Goal: Task Accomplishment & Management: Complete application form

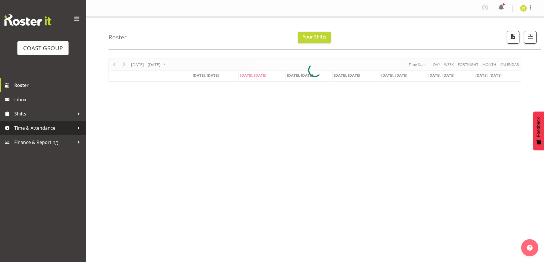
drag, startPoint x: 56, startPoint y: 127, endPoint x: 82, endPoint y: 132, distance: 26.8
click at [56, 127] on span "Time & Attendance" at bounding box center [44, 128] width 60 height 9
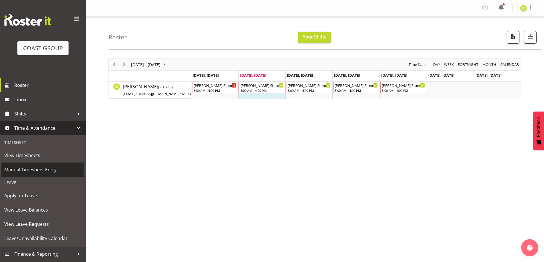
click at [46, 168] on span "Manual Timesheet Entry" at bounding box center [42, 170] width 77 height 9
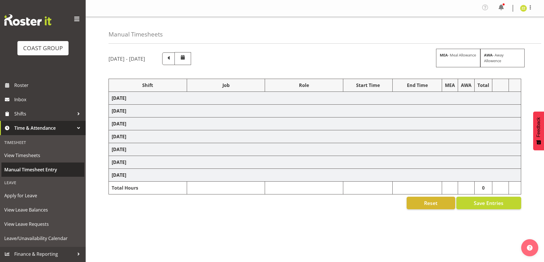
select select "47759"
select select "7032"
select select "8"
select select "47759"
select select "7032"
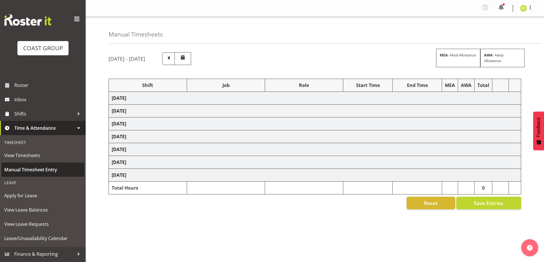
select select "47759"
select select "7032"
select select "47759"
select select "7032"
select select "47759"
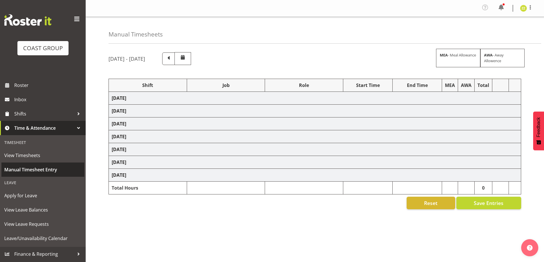
select select "7032"
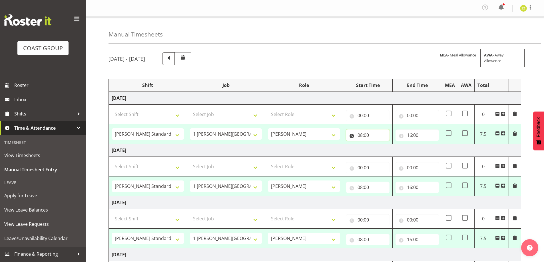
click at [373, 137] on input "08:00" at bounding box center [367, 135] width 43 height 11
click at [384, 151] on select "00 01 02 03 04 05 06 07 08 09 10 11 12 13 14 15 16 17 18 19 20 21 22 23" at bounding box center [385, 150] width 13 height 11
select select "9"
click at [379, 145] on select "00 01 02 03 04 05 06 07 08 09 10 11 12 13 14 15 16 17 18 19 20 21 22 23" at bounding box center [385, 150] width 13 height 11
type input "09:00"
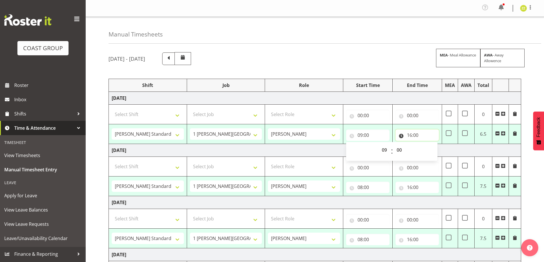
click at [424, 133] on input "16:00" at bounding box center [417, 135] width 43 height 11
drag, startPoint x: 430, startPoint y: 151, endPoint x: 433, endPoint y: 151, distance: 2.9
click at [430, 151] on select "00 01 02 03 04 05 06 07 08 09 10 11 12 13 14 15 16 17 18 19 20 21 22 23" at bounding box center [434, 150] width 13 height 11
select select "15"
click at [428, 145] on select "00 01 02 03 04 05 06 07 08 09 10 11 12 13 14 15 16 17 18 19 20 21 22 23" at bounding box center [434, 150] width 13 height 11
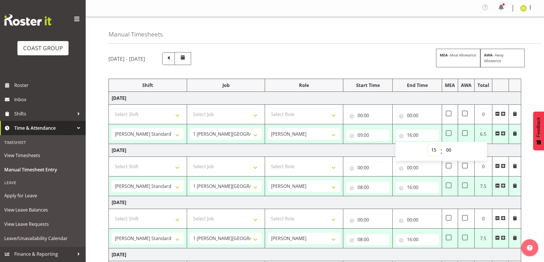
type input "15:00"
click at [378, 189] on input "08:00" at bounding box center [367, 187] width 43 height 11
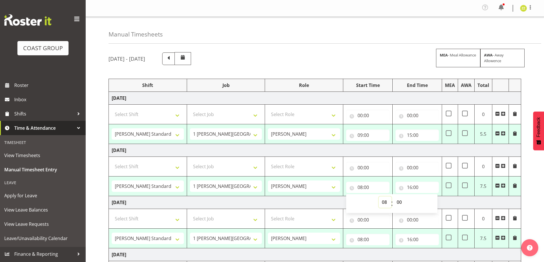
click at [384, 203] on select "00 01 02 03 04 05 06 07 08 09 10 11 12 13 14 15 16 17 18 19 20 21 22 23" at bounding box center [385, 202] width 13 height 11
select select "9"
click at [379, 197] on select "00 01 02 03 04 05 06 07 08 09 10 11 12 13 14 15 16 17 18 19 20 21 22 23" at bounding box center [385, 202] width 13 height 11
type input "09:00"
click at [408, 189] on input "16:00" at bounding box center [417, 187] width 43 height 11
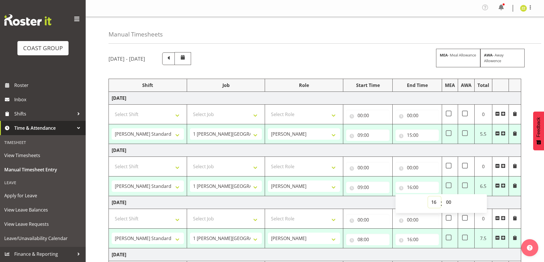
drag, startPoint x: 435, startPoint y: 205, endPoint x: 434, endPoint y: 198, distance: 6.4
click at [435, 205] on select "00 01 02 03 04 05 06 07 08 09 10 11 12 13 14 15 16 17 18 19 20 21 22 23" at bounding box center [434, 202] width 13 height 11
select select "15"
click at [428, 197] on select "00 01 02 03 04 05 06 07 08 09 10 11 12 13 14 15 16 17 18 19 20 21 22 23" at bounding box center [434, 202] width 13 height 11
type input "15:00"
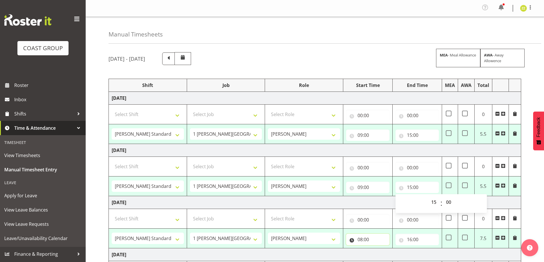
click at [370, 241] on input "08:00" at bounding box center [367, 239] width 43 height 11
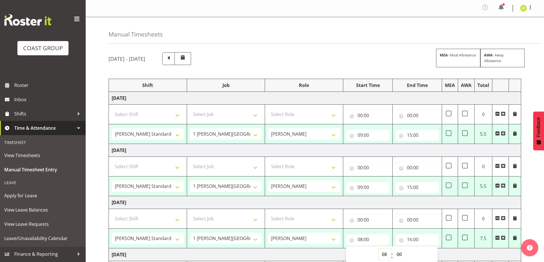
click at [383, 255] on select "00 01 02 03 04 05 06 07 08 09 10 11 12 13 14 15 16 17 18 19 20 21 22 23" at bounding box center [385, 254] width 13 height 11
select select "9"
click at [379, 249] on select "00 01 02 03 04 05 06 07 08 09 10 11 12 13 14 15 16 17 18 19 20 21 22 23" at bounding box center [385, 254] width 13 height 11
type input "09:00"
click at [418, 236] on input "16:00" at bounding box center [417, 239] width 43 height 11
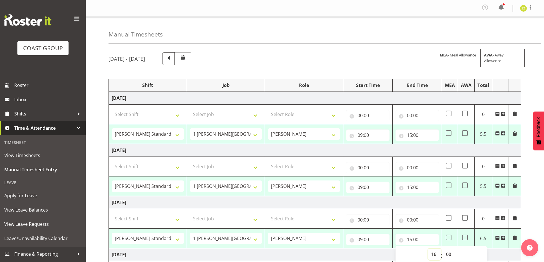
click at [435, 256] on select "00 01 02 03 04 05 06 07 08 09 10 11 12 13 14 15 16 17 18 19 20 21 22 23" at bounding box center [434, 254] width 13 height 11
select select "15"
click at [428, 249] on select "00 01 02 03 04 05 06 07 08 09 10 11 12 13 14 15 16 17 18 19 20 21 22 23" at bounding box center [434, 254] width 13 height 11
type input "15:00"
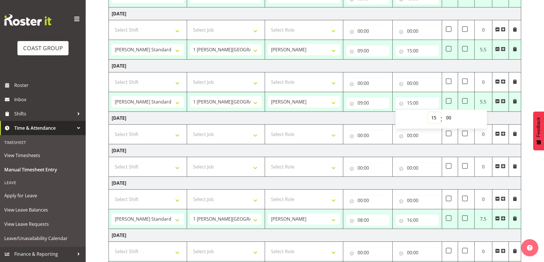
scroll to position [143, 0]
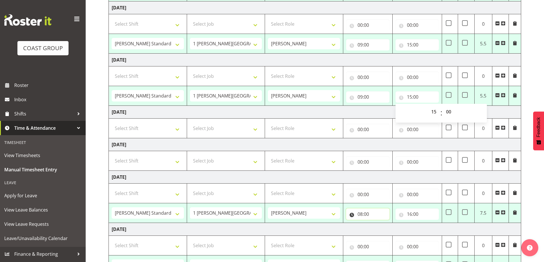
click at [377, 213] on input "08:00" at bounding box center [367, 214] width 43 height 11
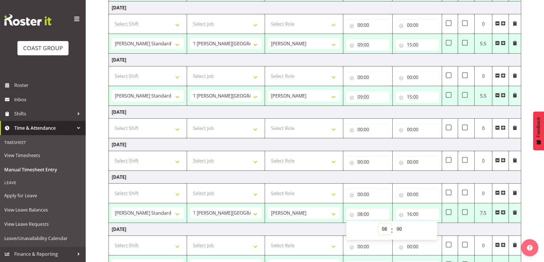
drag, startPoint x: 383, startPoint y: 229, endPoint x: 383, endPoint y: 225, distance: 3.7
click at [383, 229] on select "00 01 02 03 04 05 06 07 08 09 10 11 12 13 14 15 16 17 18 19 20 21 22 23" at bounding box center [385, 229] width 13 height 11
select select "9"
click at [379, 224] on select "00 01 02 03 04 05 06 07 08 09 10 11 12 13 14 15 16 17 18 19 20 21 22 23" at bounding box center [385, 229] width 13 height 11
type input "09:00"
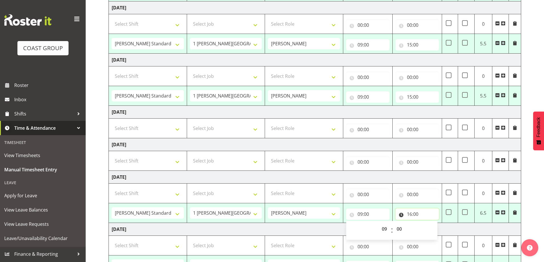
click at [423, 214] on input "16:00" at bounding box center [417, 214] width 43 height 11
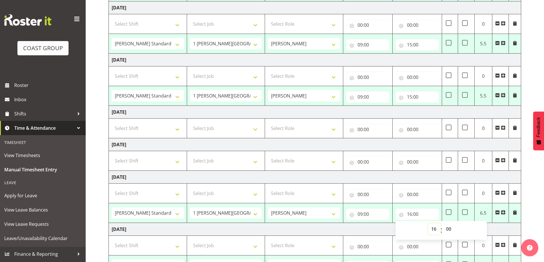
drag, startPoint x: 433, startPoint y: 231, endPoint x: 433, endPoint y: 225, distance: 6.0
click at [433, 231] on select "00 01 02 03 04 05 06 07 08 09 10 11 12 13 14 15 16 17 18 19 20 21 22 23" at bounding box center [434, 229] width 13 height 11
select select "15"
click at [428, 224] on select "00 01 02 03 04 05 06 07 08 09 10 11 12 13 14 15 16 17 18 19 20 21 22 23" at bounding box center [434, 229] width 13 height 11
type input "15:00"
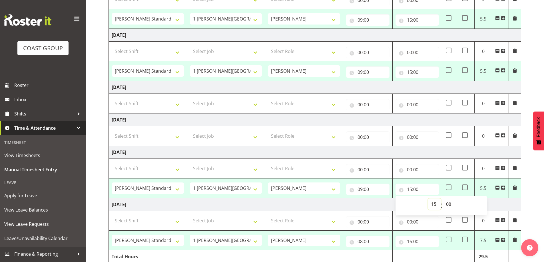
scroll to position [192, 0]
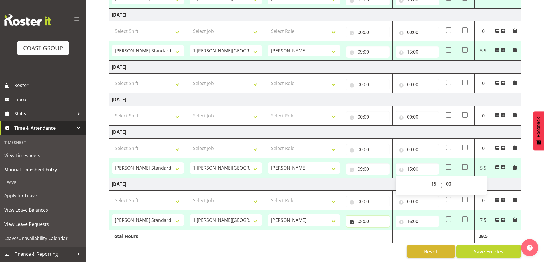
click at [367, 219] on input "08:00" at bounding box center [367, 221] width 43 height 11
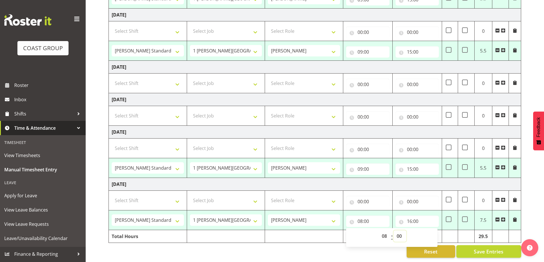
drag, startPoint x: 401, startPoint y: 233, endPoint x: 400, endPoint y: 229, distance: 4.3
click at [401, 233] on select "00 01 02 03 04 05 06 07 08 09 10 11 12 13 14 15 16 17 18 19 20 21 22 23 24 25 2…" at bounding box center [400, 236] width 13 height 11
select select "30"
click at [394, 231] on select "00 01 02 03 04 05 06 07 08 09 10 11 12 13 14 15 16 17 18 19 20 21 22 23 24 25 2…" at bounding box center [400, 236] width 13 height 11
type input "08:30"
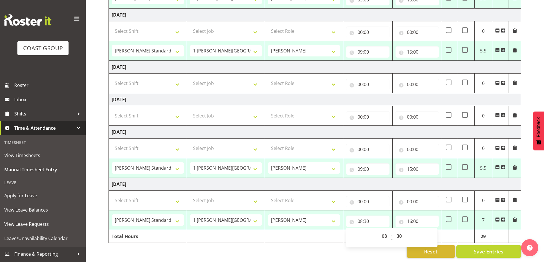
click at [391, 250] on div "Reset Save Entries" at bounding box center [315, 252] width 413 height 13
click at [428, 216] on input "16:00" at bounding box center [417, 221] width 43 height 11
click at [436, 234] on select "00 01 02 03 04 05 06 07 08 09 10 11 12 13 14 15 16 17 18 19 20 21 22 23" at bounding box center [434, 236] width 13 height 11
select select "15"
click at [428, 231] on select "00 01 02 03 04 05 06 07 08 09 10 11 12 13 14 15 16 17 18 19 20 21 22 23" at bounding box center [434, 236] width 13 height 11
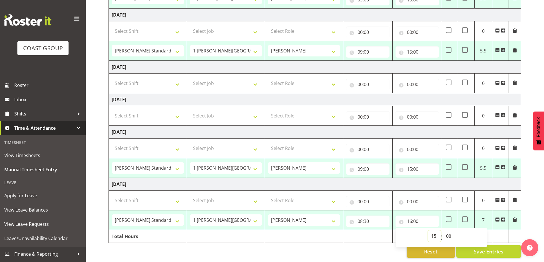
type input "15:00"
click at [367, 246] on div "Reset Save Entries" at bounding box center [315, 252] width 413 height 13
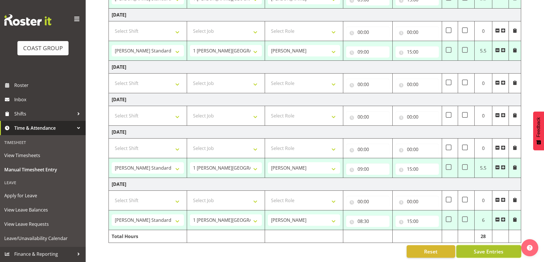
click at [495, 249] on span "Save Entries" at bounding box center [489, 251] width 30 height 7
select select "47759"
select select "7032"
type input "09:00"
type input "15:00"
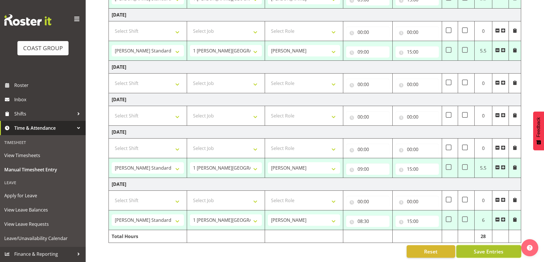
select select "47759"
select select "7032"
type input "09:00"
type input "15:00"
select select "47759"
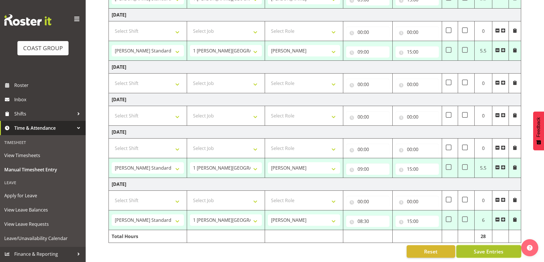
select select "7032"
type input "09:00"
type input "15:00"
select select "47759"
select select "7032"
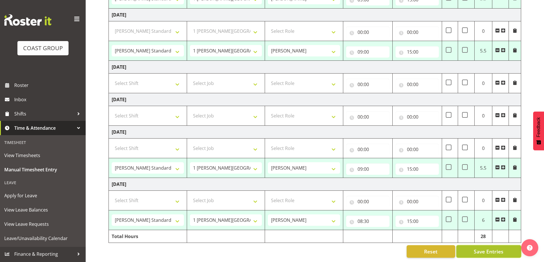
type input "09:00"
type input "15:00"
select select "47759"
select select "7032"
type input "08:30"
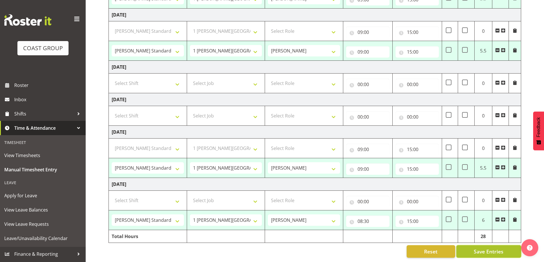
type input "15:00"
select select "47759"
select select "7032"
select select "47759"
select select "7032"
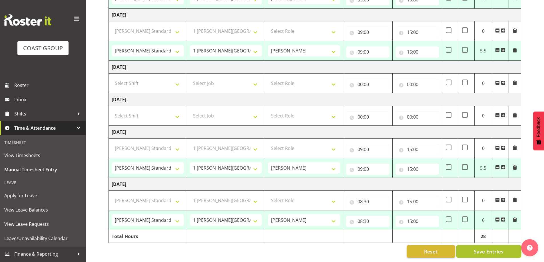
select select "47759"
select select "7032"
select select "47759"
select select "7032"
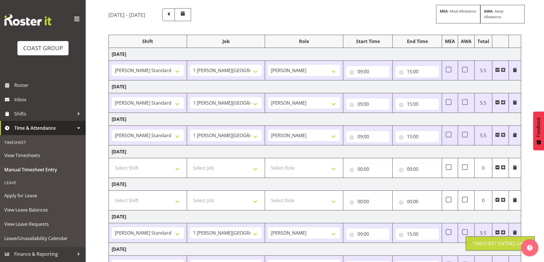
scroll to position [0, 0]
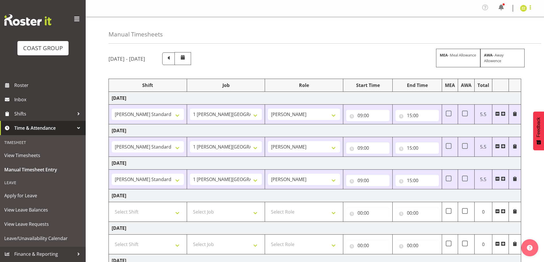
click at [529, 7] on span at bounding box center [530, 7] width 7 height 7
click at [530, 5] on span at bounding box center [530, 7] width 7 height 7
click at [530, 9] on span at bounding box center [530, 7] width 7 height 7
click at [509, 34] on link "Log Out" at bounding box center [506, 31] width 55 height 10
